Goal: Transaction & Acquisition: Purchase product/service

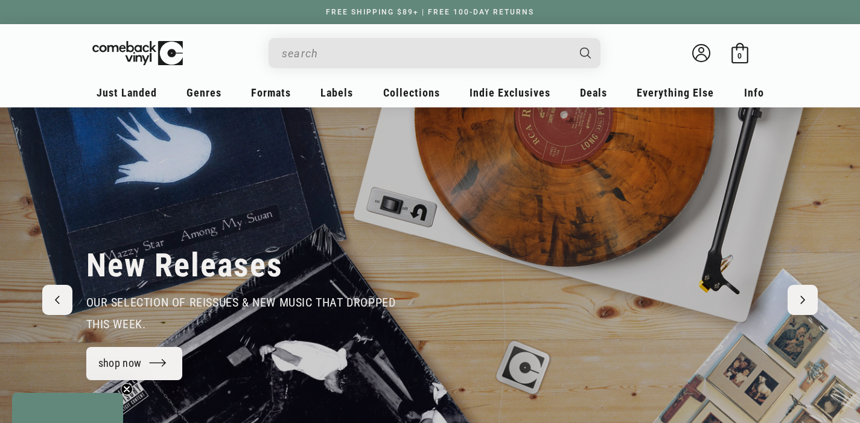
click at [350, 51] on input "When autocomplete results are available use up and down arrows to review and en…" at bounding box center [425, 53] width 286 height 25
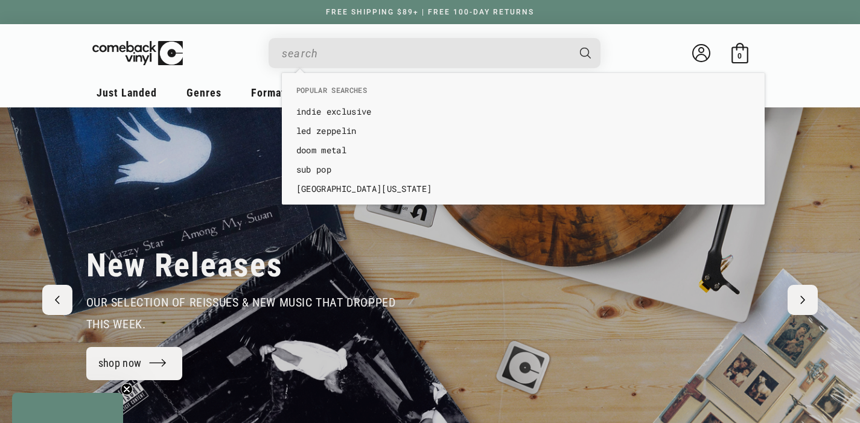
scroll to position [0, 860]
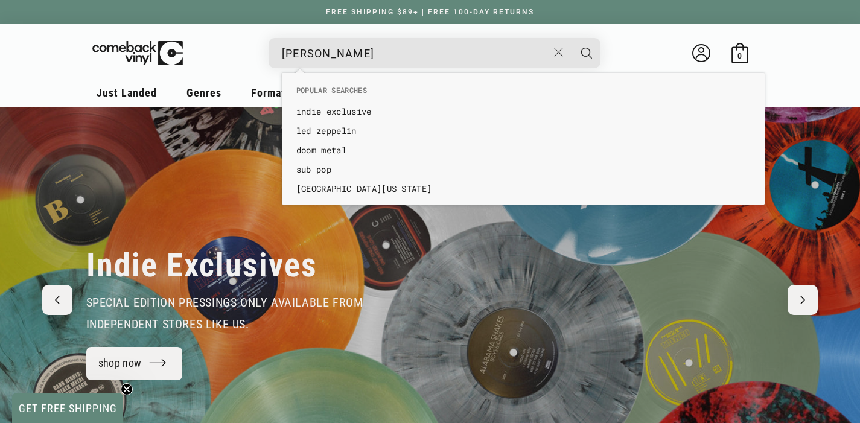
type input "[PERSON_NAME]"
click at [586, 53] on button "Search" at bounding box center [587, 53] width 30 height 30
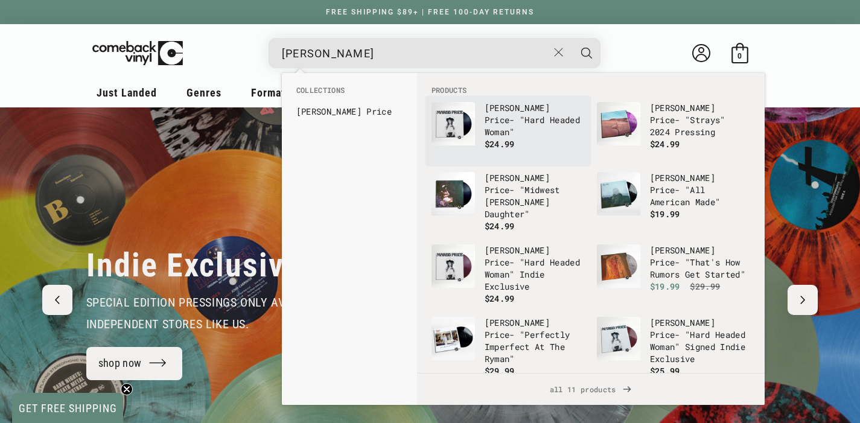
scroll to position [0, 1721]
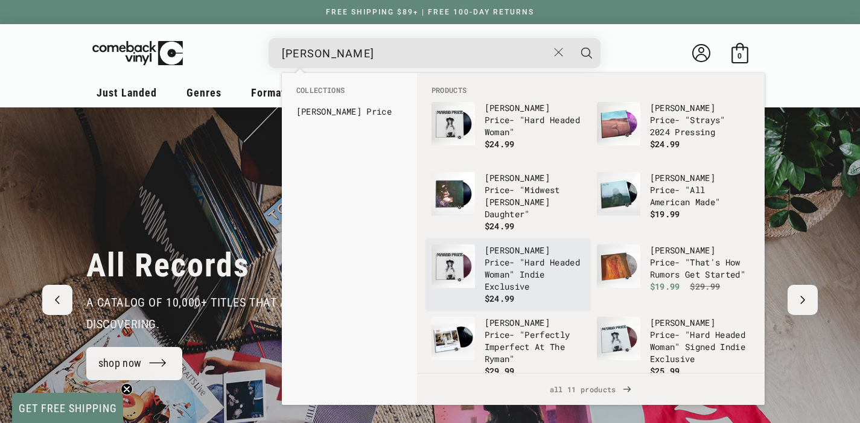
click at [549, 273] on p "Margo Price - "Hard Headed Woman" Indie Exclusive" at bounding box center [535, 269] width 100 height 48
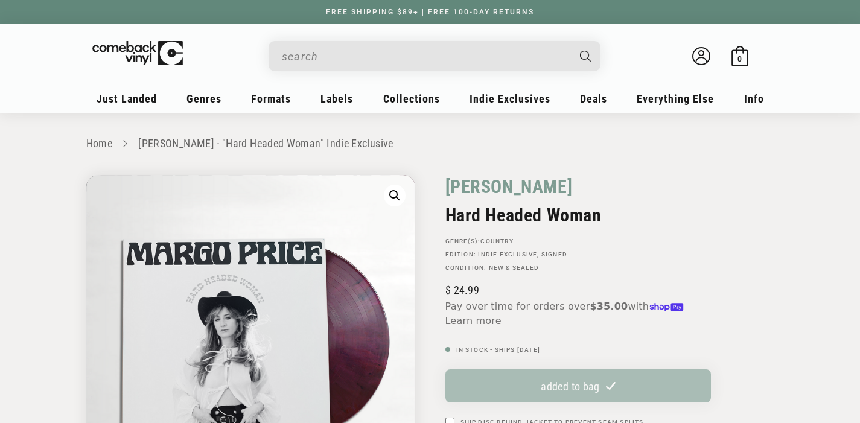
scroll to position [123, 0]
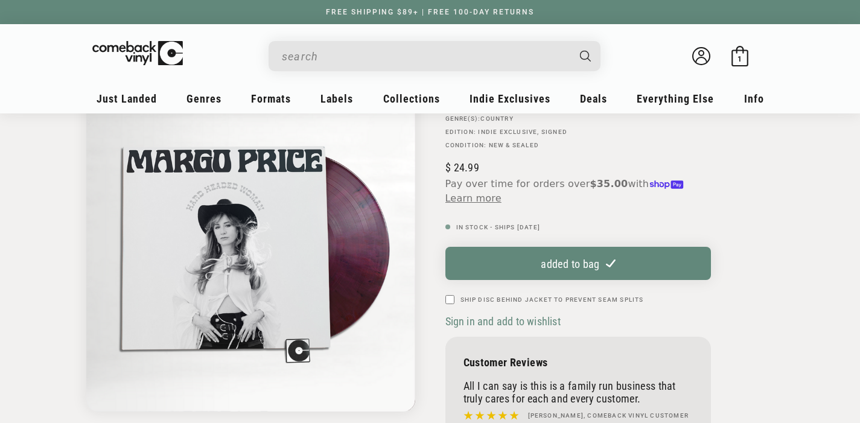
click at [389, 53] on input "Search" at bounding box center [425, 56] width 286 height 25
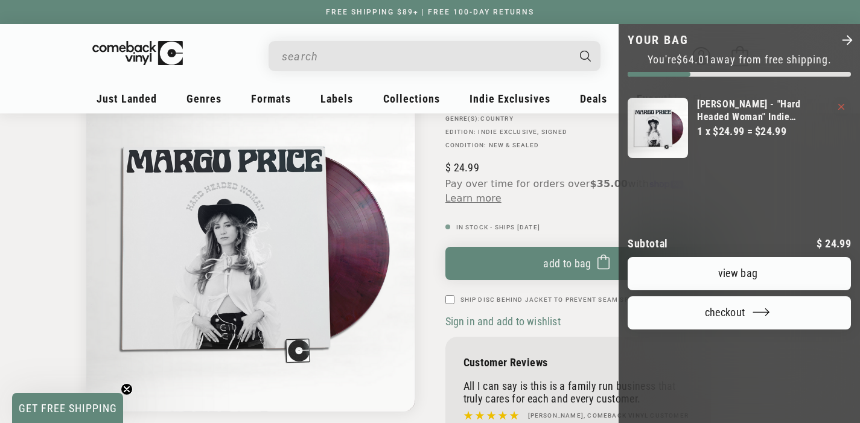
click at [337, 59] on div at bounding box center [430, 211] width 860 height 423
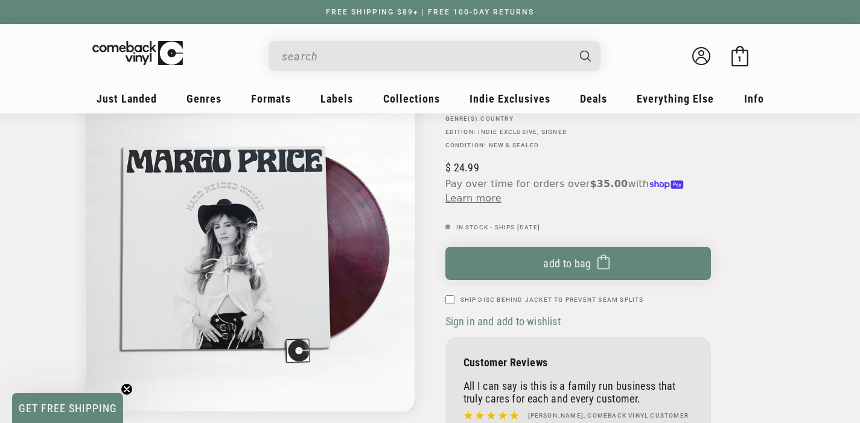
click at [385, 51] on input "When autocomplete results are available use up and down arrows to review and en…" at bounding box center [425, 56] width 286 height 25
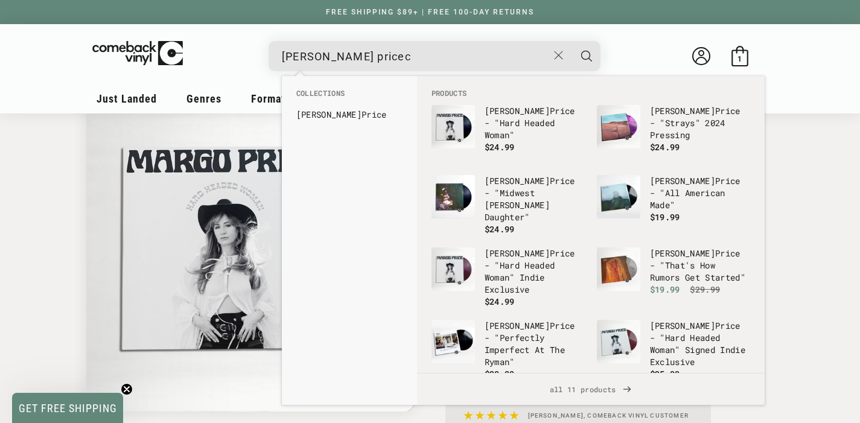
click at [586, 56] on button "Search" at bounding box center [587, 56] width 30 height 30
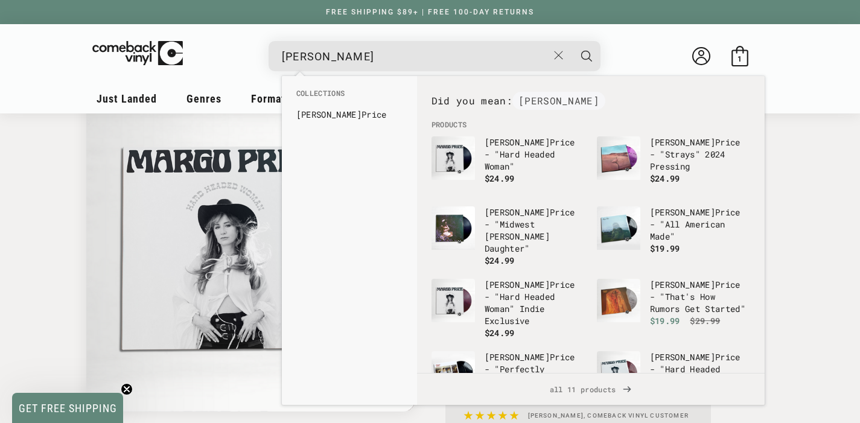
type input "[PERSON_NAME]"
click at [586, 56] on button "Search" at bounding box center [587, 56] width 30 height 30
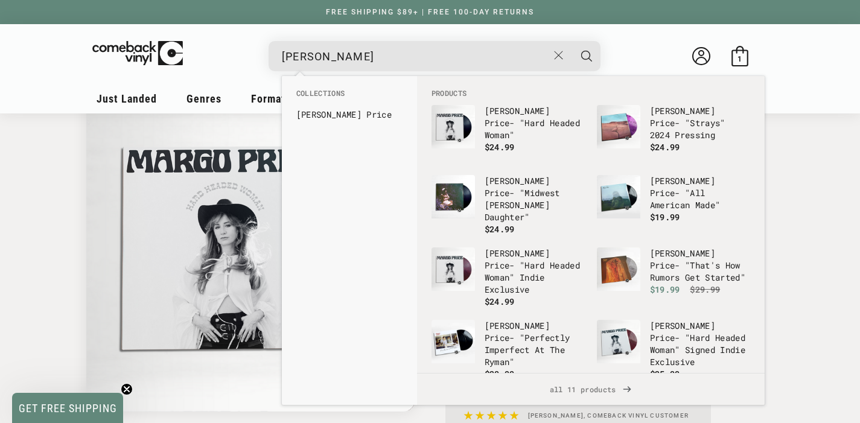
click at [586, 56] on button "Search" at bounding box center [587, 56] width 30 height 30
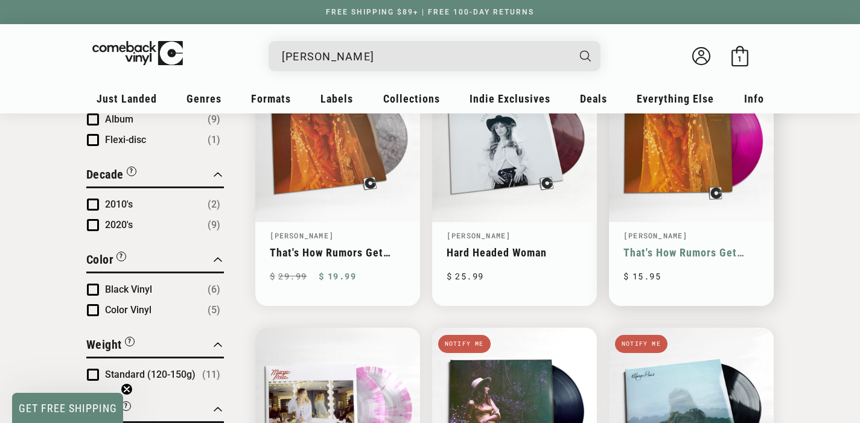
scroll to position [482, 0]
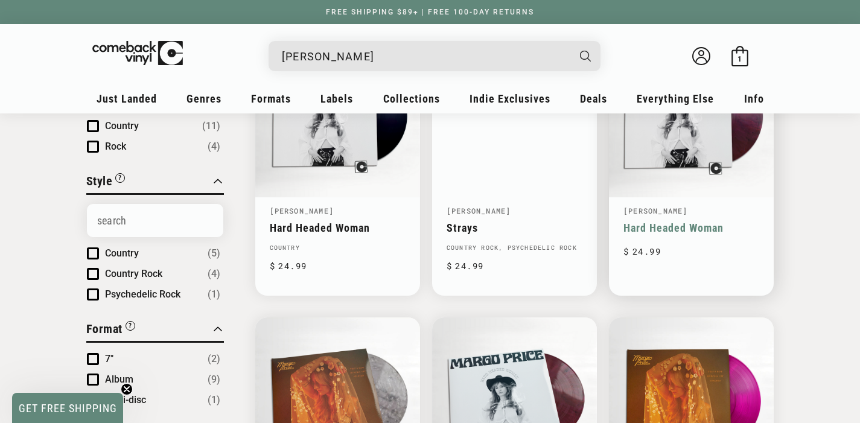
scroll to position [201, 0]
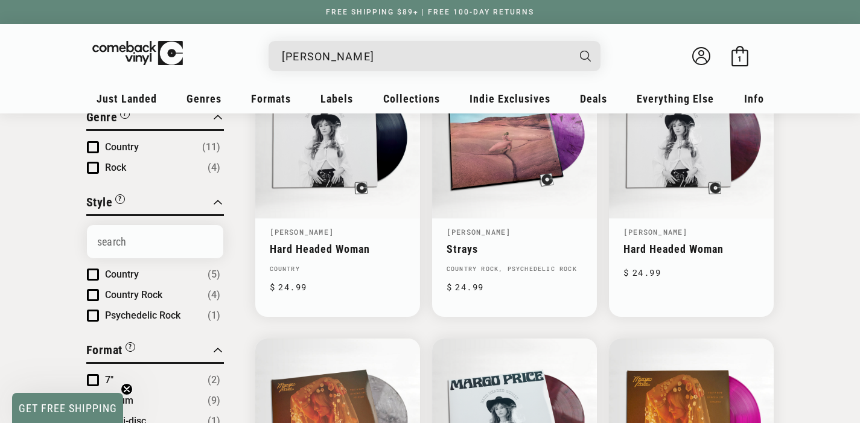
click at [363, 46] on input "[PERSON_NAME]" at bounding box center [425, 56] width 286 height 25
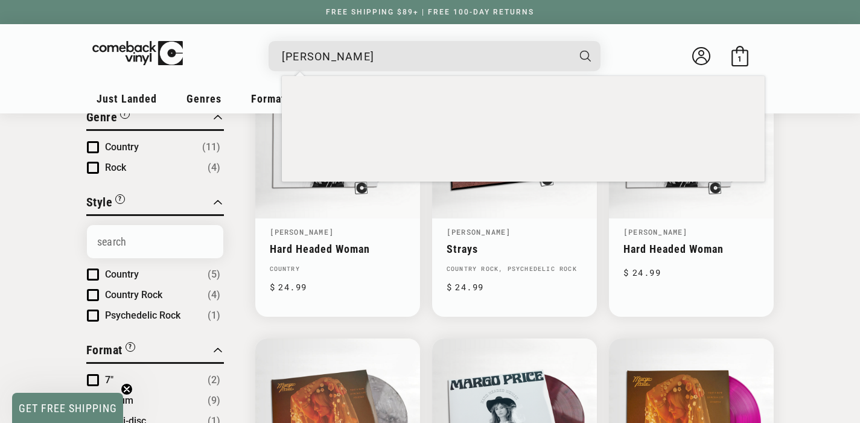
click at [363, 46] on input "[PERSON_NAME]" at bounding box center [425, 56] width 286 height 25
type input "[PERSON_NAME]"
click at [586, 56] on button "Search" at bounding box center [587, 56] width 30 height 30
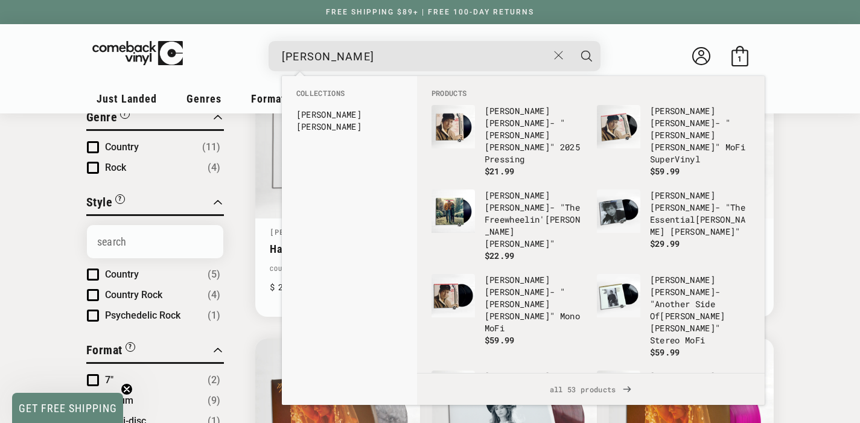
click at [650, 2] on div "FREE SHIPPING $89+ | FREE 100-DAY RETURNS" at bounding box center [430, 12] width 860 height 24
click at [423, 59] on input "[PERSON_NAME]" at bounding box center [415, 56] width 266 height 25
click at [586, 56] on button "Search" at bounding box center [587, 56] width 30 height 30
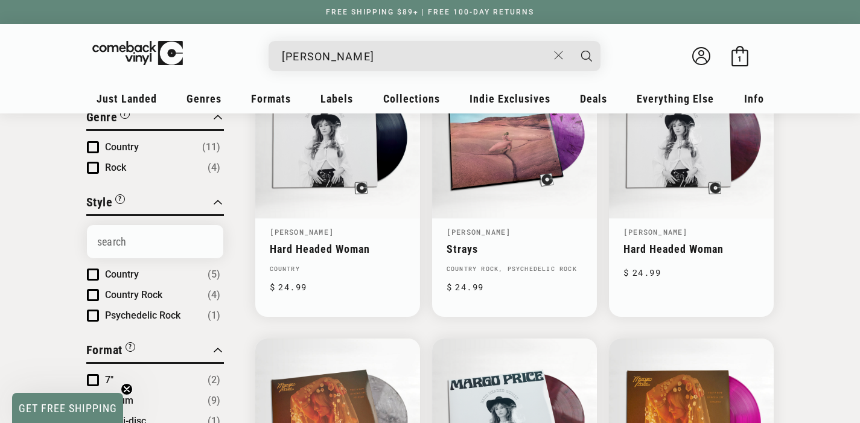
click at [586, 56] on button "Search" at bounding box center [587, 56] width 30 height 30
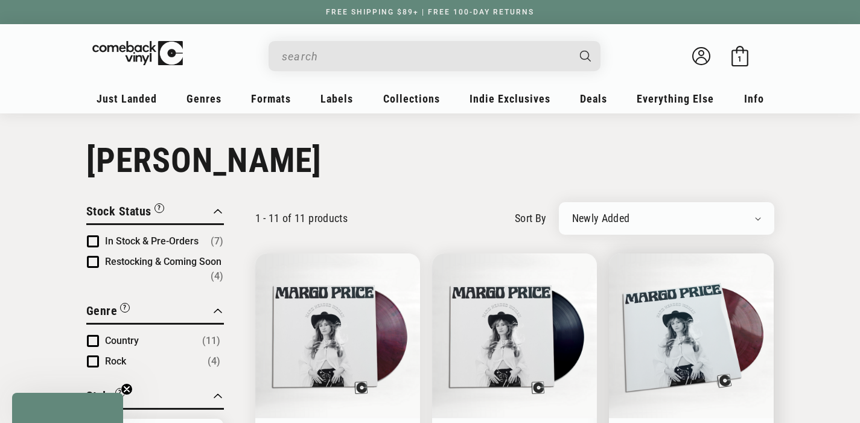
scroll to position [169, 0]
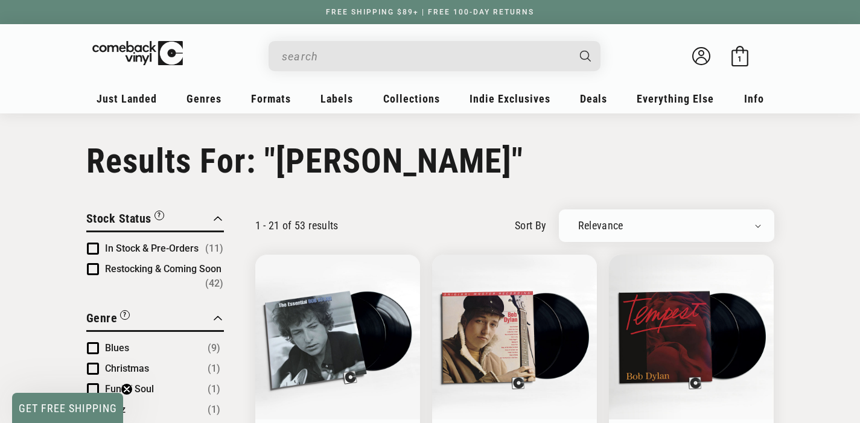
type input "[PERSON_NAME]"
click at [452, 54] on input "[PERSON_NAME]" at bounding box center [425, 56] width 286 height 25
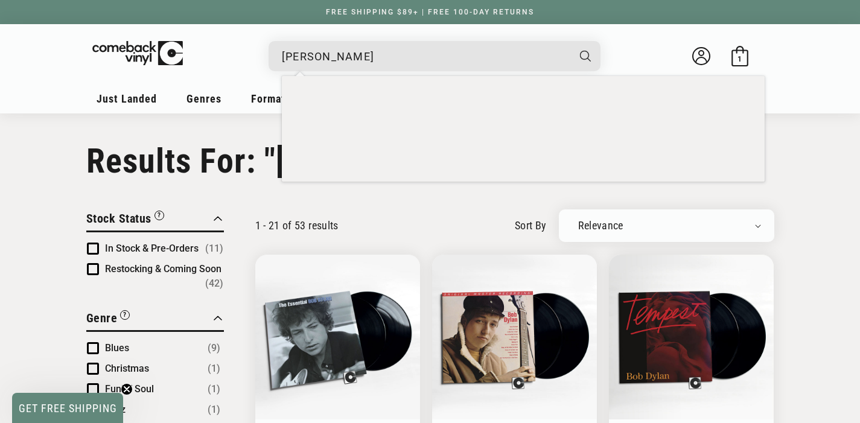
click at [452, 54] on input "[PERSON_NAME]" at bounding box center [425, 56] width 286 height 25
type input "grateful dead"
click at [586, 56] on button "Search" at bounding box center [587, 56] width 30 height 30
